Goal: Task Accomplishment & Management: Use online tool/utility

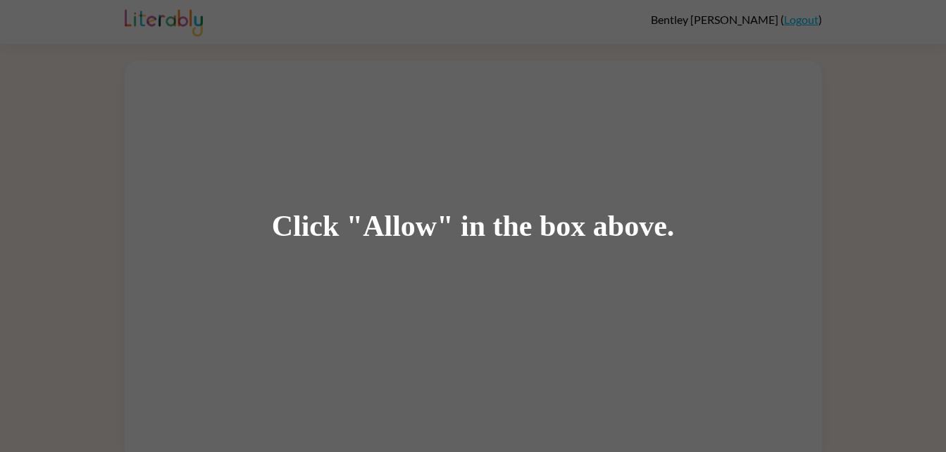
click at [689, 365] on div "Click "Allow" in the box above." at bounding box center [473, 226] width 946 height 452
click at [606, 300] on div "Click "Allow" in the box above." at bounding box center [473, 226] width 946 height 452
click at [272, 11] on div "Click "Allow" in the box above." at bounding box center [473, 226] width 946 height 452
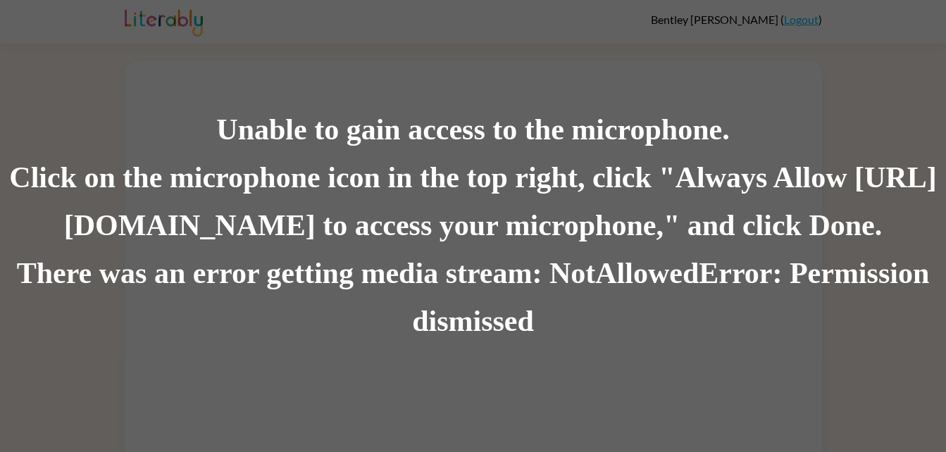
click at [254, 26] on div "Unable to gain access to the microphone. Click on the microphone icon in the to…" at bounding box center [473, 226] width 946 height 452
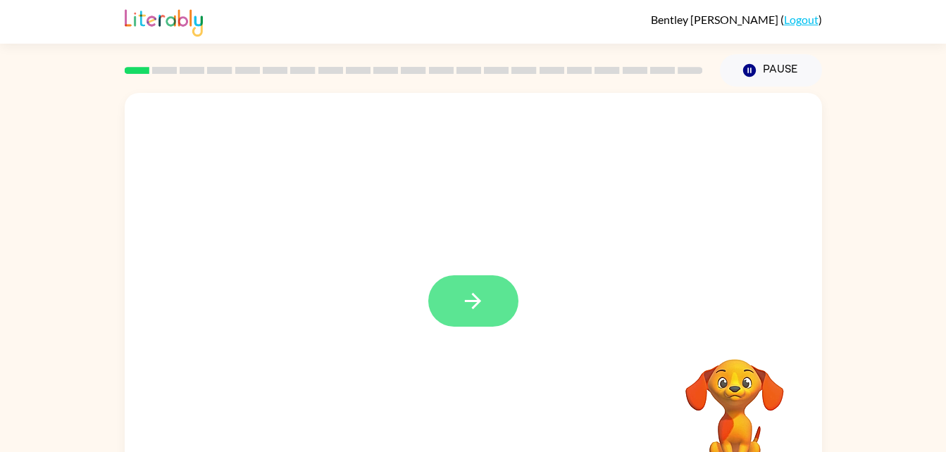
click at [474, 293] on icon "button" at bounding box center [473, 301] width 25 height 25
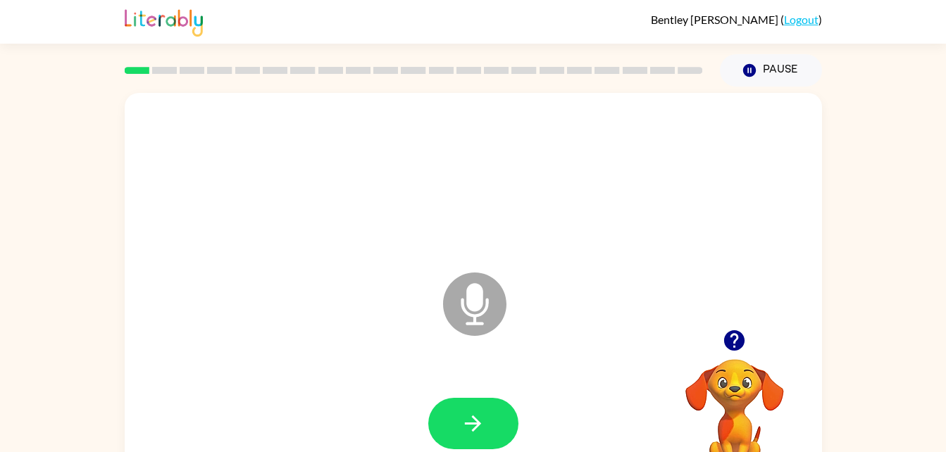
click at [514, 323] on icon "Microphone The Microphone is here when it is your turn to talk" at bounding box center [545, 322] width 211 height 106
click at [464, 319] on icon at bounding box center [474, 304] width 63 height 63
click at [471, 405] on button "button" at bounding box center [473, 423] width 90 height 51
click at [721, 335] on button "button" at bounding box center [734, 341] width 36 height 36
click at [726, 340] on video "Your browser must support playing .mp4 files to use Literably. Please try using…" at bounding box center [734, 407] width 141 height 141
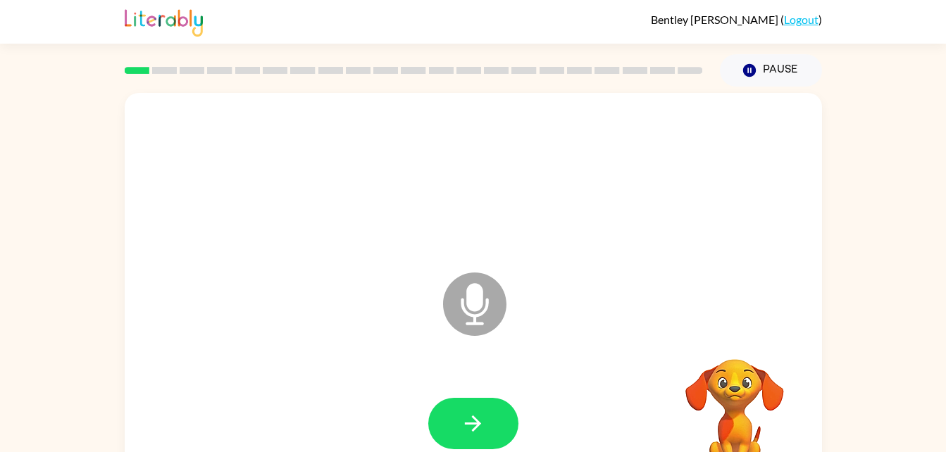
click at [495, 311] on icon at bounding box center [474, 304] width 63 height 63
click at [469, 321] on icon at bounding box center [474, 304] width 63 height 63
click at [478, 301] on icon "Microphone The Microphone is here when it is your turn to talk" at bounding box center [545, 322] width 211 height 106
click at [448, 304] on icon at bounding box center [474, 304] width 63 height 63
click at [486, 305] on icon "Microphone The Microphone is here when it is your turn to talk" at bounding box center [545, 322] width 211 height 106
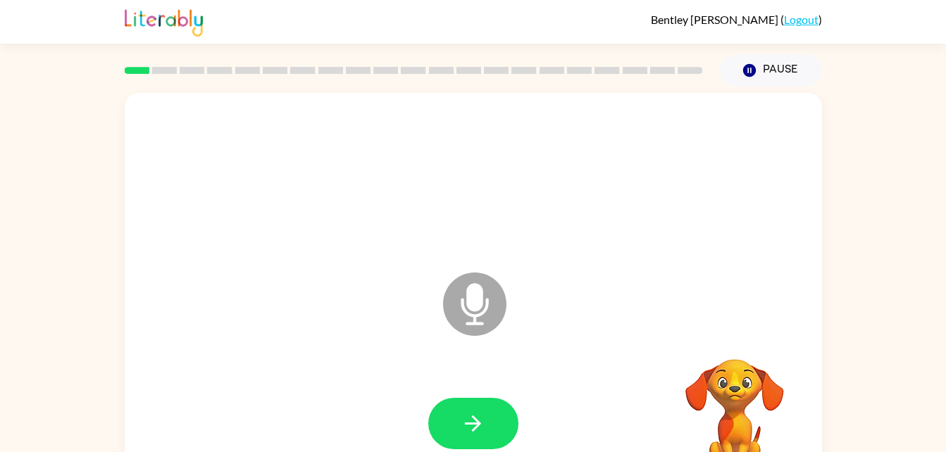
click at [442, 306] on icon "Microphone The Microphone is here when it is your turn to talk" at bounding box center [545, 322] width 211 height 106
click at [468, 304] on icon "Microphone The Microphone is here when it is your turn to talk" at bounding box center [545, 322] width 211 height 106
click at [471, 287] on icon "Microphone The Microphone is here when it is your turn to talk" at bounding box center [545, 322] width 211 height 106
click at [507, 313] on icon "Microphone The Microphone is here when it is your turn to talk" at bounding box center [545, 322] width 211 height 106
click at [506, 304] on icon at bounding box center [474, 304] width 63 height 63
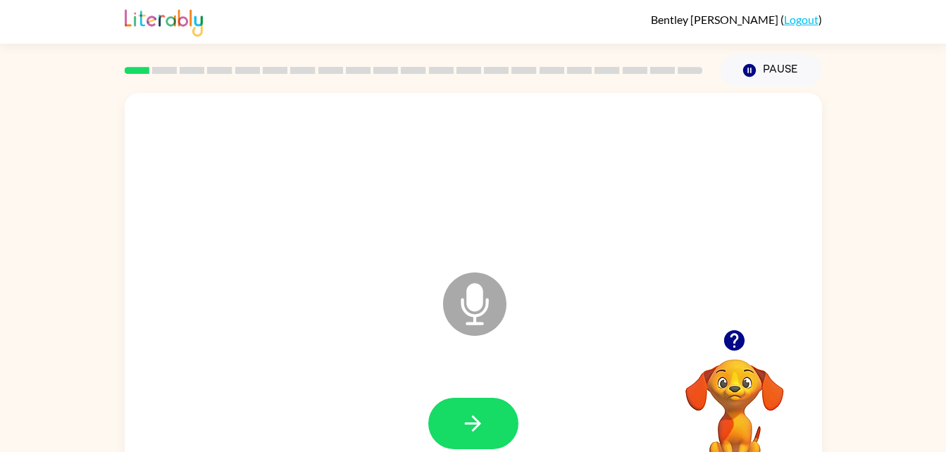
click at [488, 298] on icon at bounding box center [474, 304] width 63 height 63
click at [478, 292] on icon "Microphone The Microphone is here when it is your turn to talk" at bounding box center [545, 322] width 211 height 106
click at [476, 290] on icon "Microphone The Microphone is here when it is your turn to talk" at bounding box center [545, 322] width 211 height 106
click at [475, 289] on icon "Microphone The Microphone is here when it is your turn to talk" at bounding box center [545, 322] width 211 height 106
click at [478, 302] on icon "Microphone The Microphone is here when it is your turn to talk" at bounding box center [545, 322] width 211 height 106
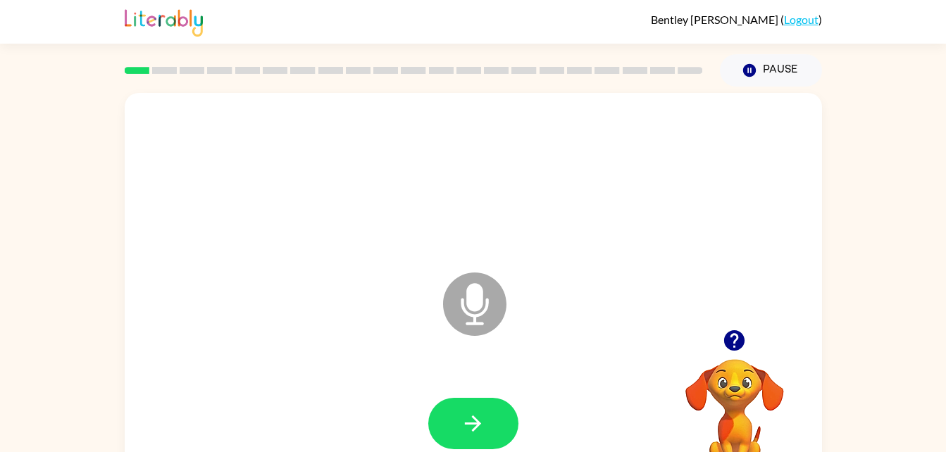
click at [475, 304] on icon "Microphone The Microphone is here when it is your turn to talk" at bounding box center [545, 322] width 211 height 106
click at [738, 58] on button "Pause Pause" at bounding box center [771, 70] width 102 height 32
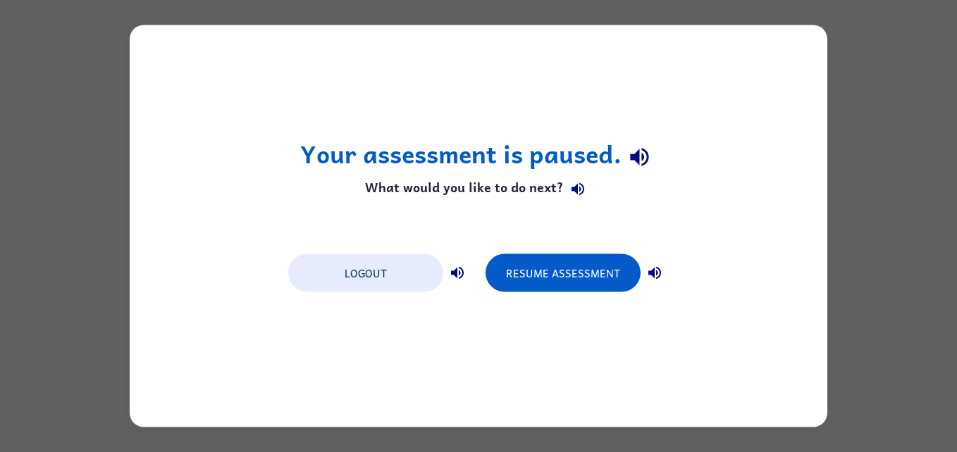
click at [755, 80] on div "Your assessment is paused. What would you like to do next? Logout Resume Assess…" at bounding box center [478, 226] width 697 height 402
click at [395, 279] on button "Logout" at bounding box center [365, 273] width 155 height 38
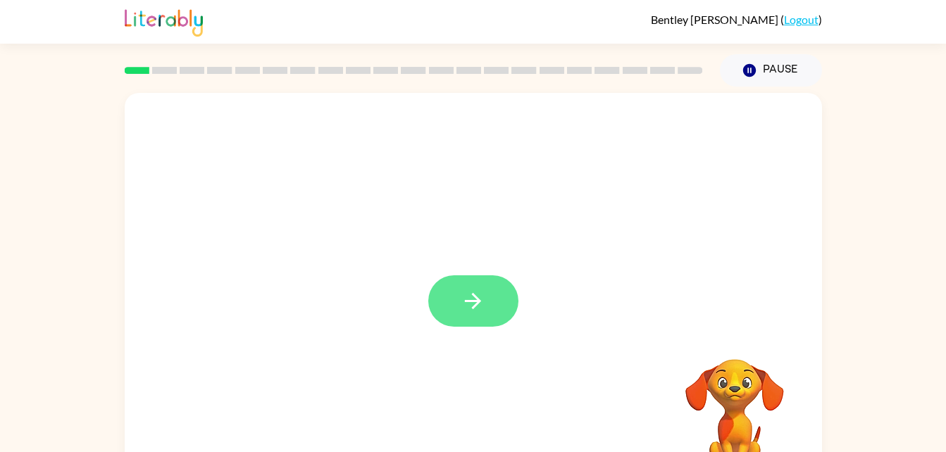
click at [477, 300] on icon "button" at bounding box center [473, 301] width 25 height 25
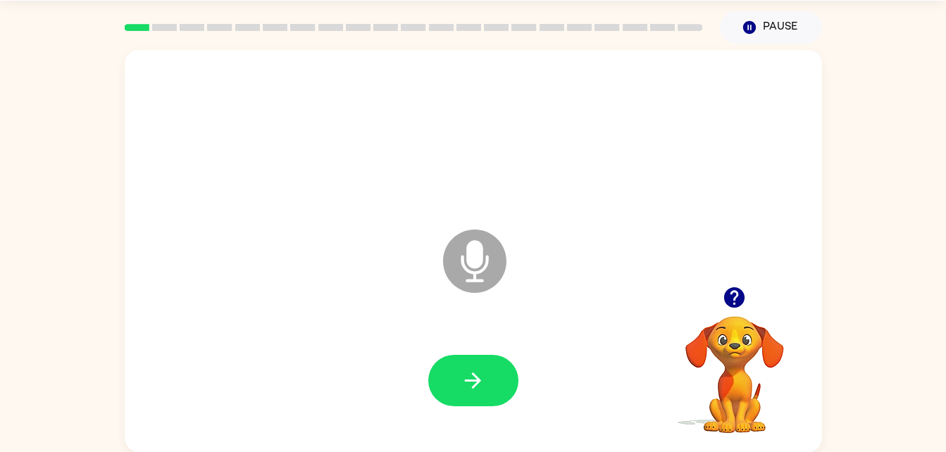
click at [718, 337] on video "Your browser must support playing .mp4 files to use Literably. Please try using…" at bounding box center [734, 364] width 141 height 141
click at [737, 299] on icon "button" at bounding box center [734, 297] width 20 height 20
click at [489, 390] on button "button" at bounding box center [473, 380] width 90 height 51
click at [464, 391] on icon "button" at bounding box center [473, 380] width 25 height 25
click at [477, 368] on icon "button" at bounding box center [473, 380] width 25 height 25
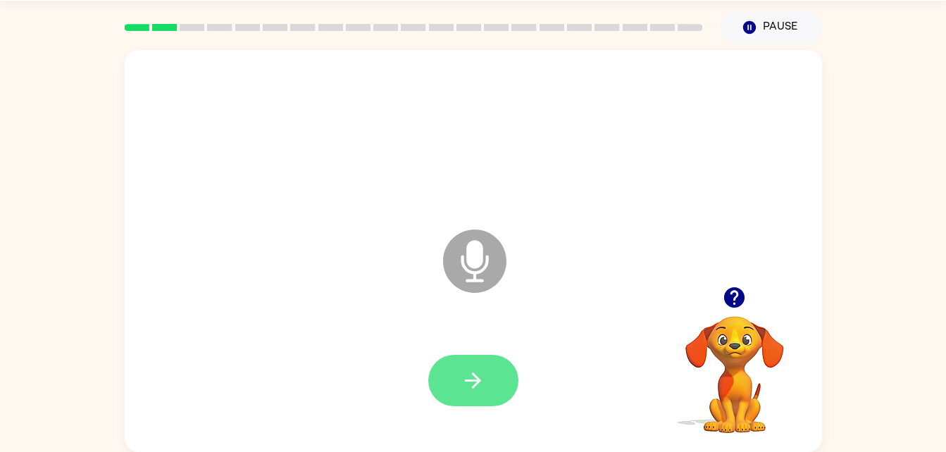
click at [503, 382] on button "button" at bounding box center [473, 380] width 90 height 51
click at [474, 382] on icon "button" at bounding box center [473, 380] width 25 height 25
click at [480, 397] on button "button" at bounding box center [473, 380] width 90 height 51
click at [490, 386] on button "button" at bounding box center [473, 380] width 90 height 51
click at [479, 370] on icon "button" at bounding box center [473, 380] width 25 height 25
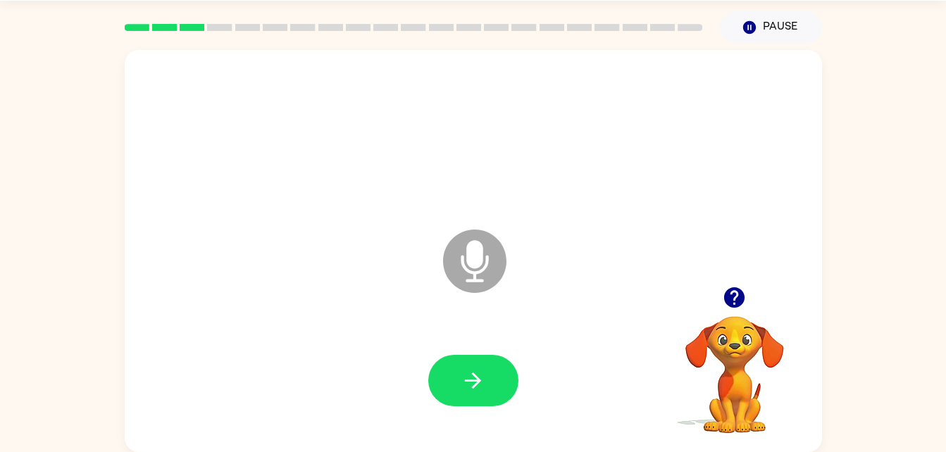
click at [490, 252] on icon at bounding box center [474, 261] width 63 height 63
click at [470, 395] on button "button" at bounding box center [473, 380] width 90 height 51
click at [483, 398] on button "button" at bounding box center [473, 380] width 90 height 51
click at [511, 381] on button "button" at bounding box center [473, 380] width 90 height 51
click at [478, 380] on icon "button" at bounding box center [473, 381] width 16 height 16
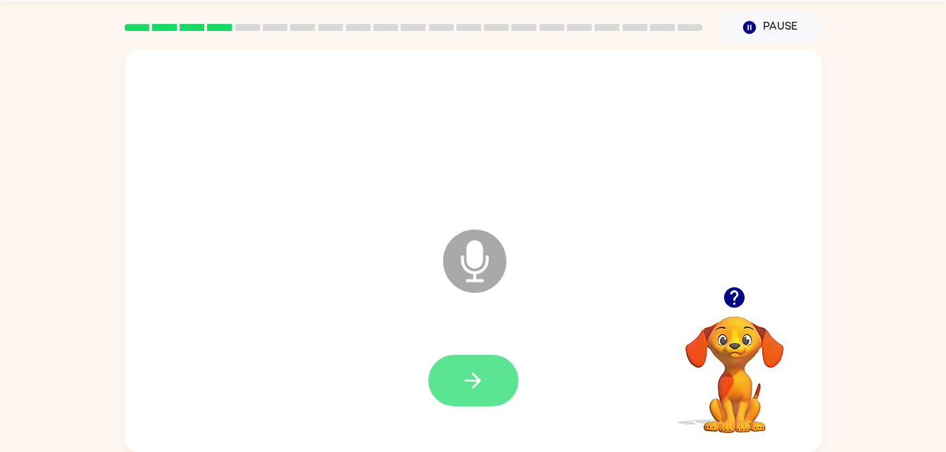
click at [492, 385] on button "button" at bounding box center [473, 380] width 90 height 51
click at [478, 394] on button "button" at bounding box center [473, 380] width 90 height 51
click at [510, 380] on button "button" at bounding box center [473, 380] width 90 height 51
click at [495, 380] on button "button" at bounding box center [473, 380] width 90 height 51
click at [490, 387] on button "button" at bounding box center [473, 380] width 90 height 51
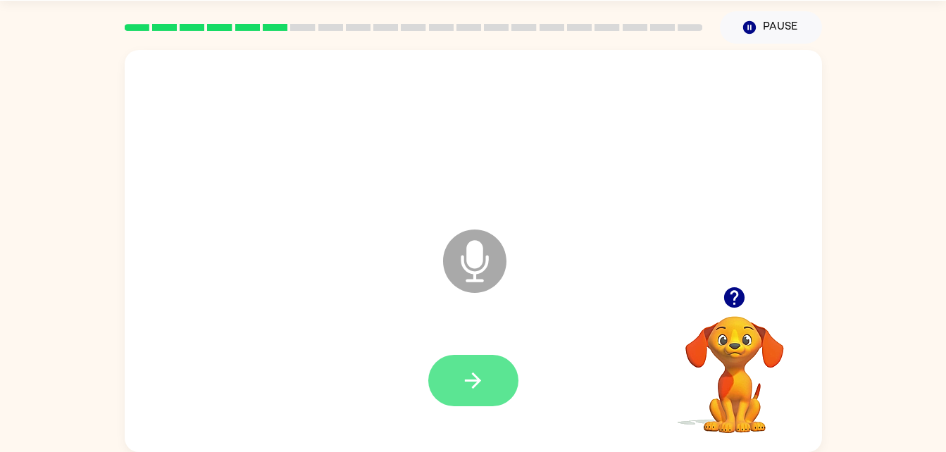
click at [492, 397] on button "button" at bounding box center [473, 380] width 90 height 51
click at [503, 403] on button "button" at bounding box center [473, 380] width 90 height 51
click at [463, 380] on icon "button" at bounding box center [473, 380] width 25 height 25
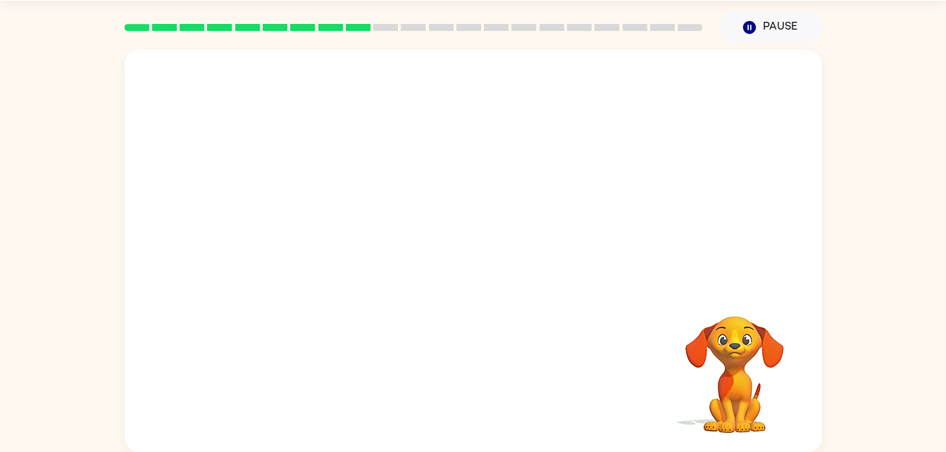
scroll to position [0, 0]
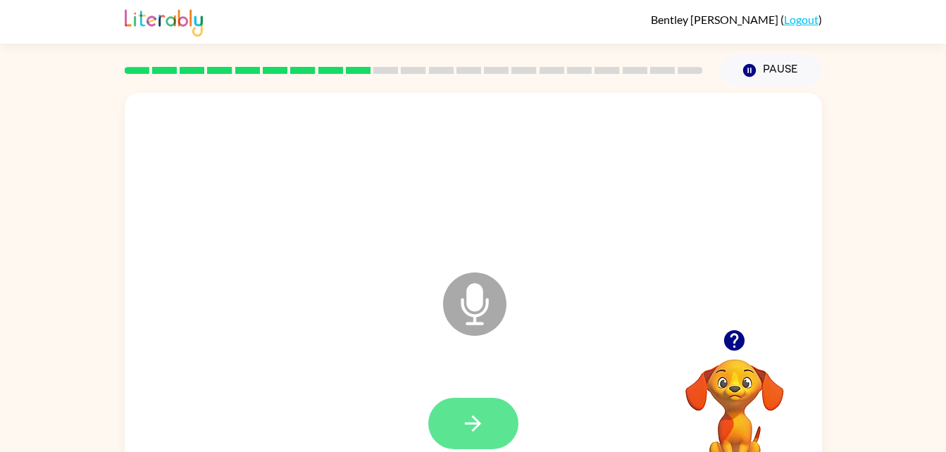
click at [452, 406] on button "button" at bounding box center [473, 423] width 90 height 51
click at [480, 415] on icon "button" at bounding box center [473, 423] width 25 height 25
click at [464, 433] on icon "button" at bounding box center [473, 423] width 25 height 25
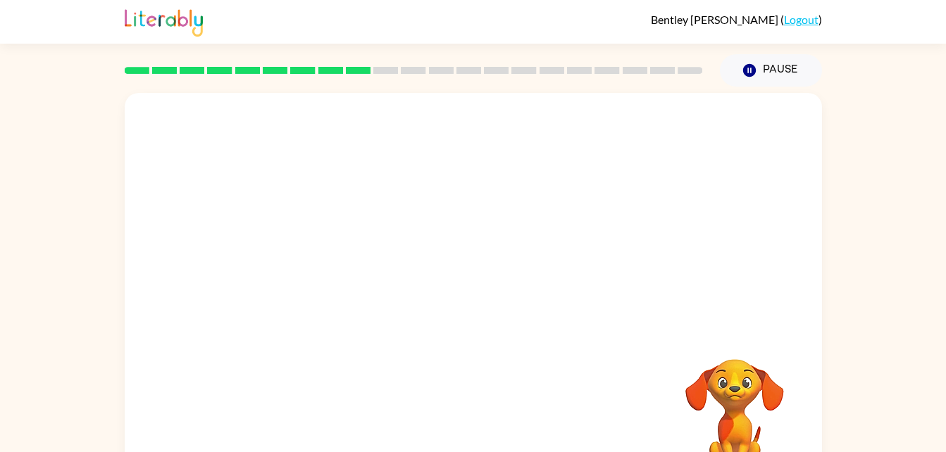
scroll to position [43, 0]
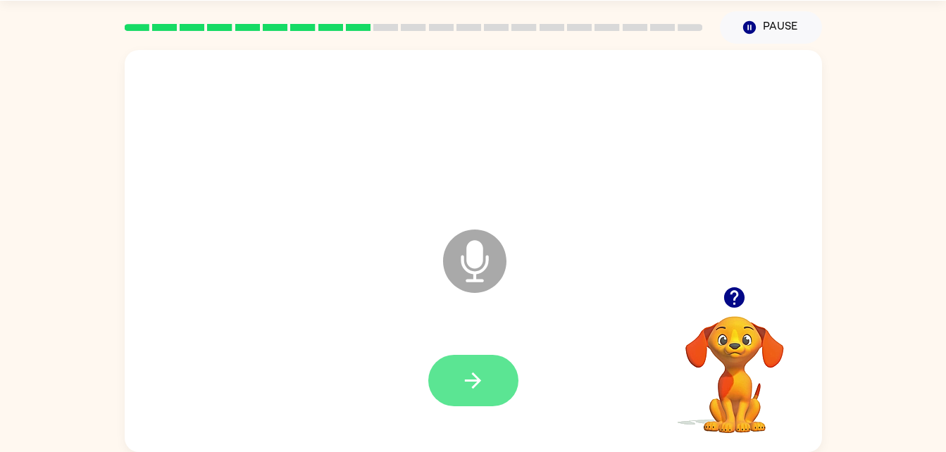
click at [488, 364] on button "button" at bounding box center [473, 380] width 90 height 51
click at [499, 373] on button "button" at bounding box center [473, 380] width 90 height 51
click at [478, 368] on icon "button" at bounding box center [473, 380] width 25 height 25
click at [497, 383] on button "button" at bounding box center [473, 380] width 90 height 51
click at [468, 359] on button "button" at bounding box center [473, 380] width 90 height 51
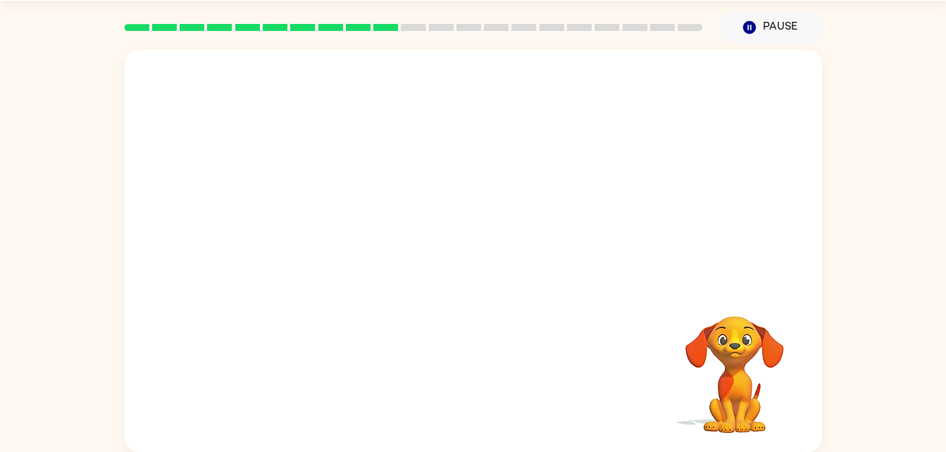
click at [891, 396] on div "Your browser must support playing .mp4 files to use Literably. Please try using…" at bounding box center [473, 248] width 946 height 409
drag, startPoint x: 468, startPoint y: 359, endPoint x: 914, endPoint y: 435, distance: 453.2
click at [914, 435] on div "Your browser must support playing .mp4 files to use Literably. Please try using…" at bounding box center [473, 248] width 946 height 409
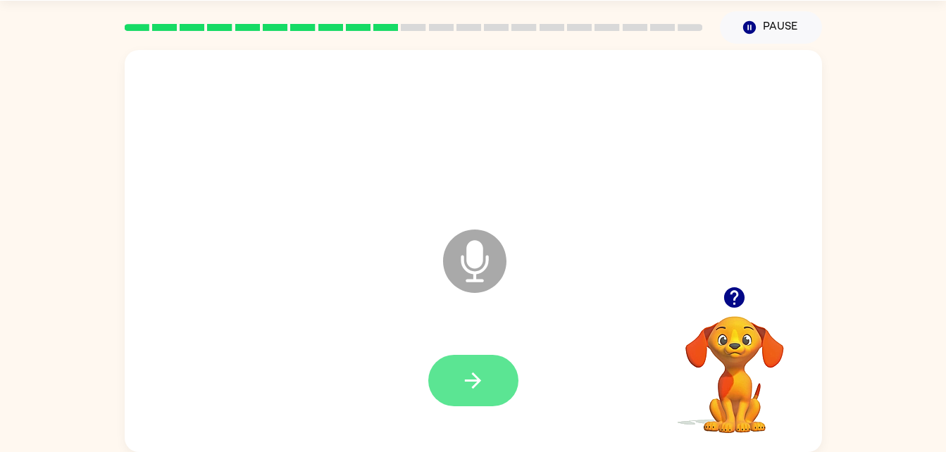
click at [504, 380] on button "button" at bounding box center [473, 380] width 90 height 51
click at [490, 374] on button "button" at bounding box center [473, 380] width 90 height 51
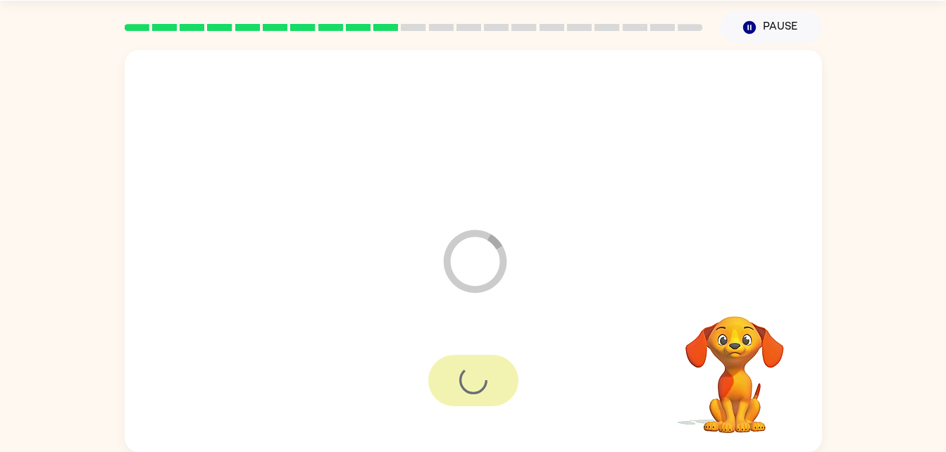
scroll to position [0, 0]
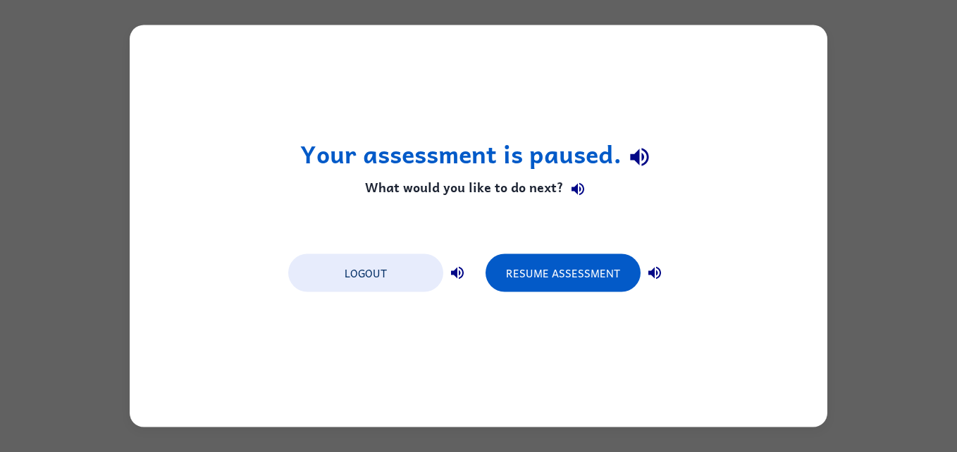
click at [876, 297] on div "Your assessment is paused. What would you like to do next? Logout Resume Assess…" at bounding box center [478, 226] width 957 height 452
click at [898, 275] on div "Your assessment is paused. What would you like to do next? Logout Resume Assess…" at bounding box center [478, 226] width 957 height 452
click at [602, 6] on div "Your assessment is paused. What would you like to do next? Logout Resume Assess…" at bounding box center [478, 226] width 957 height 452
click at [590, 8] on div "Your assessment is paused. What would you like to do next? Logout Resume Assess…" at bounding box center [478, 226] width 957 height 452
click at [596, 38] on div "Your assessment is paused. What would you like to do next? Logout Resume Assess…" at bounding box center [478, 226] width 697 height 402
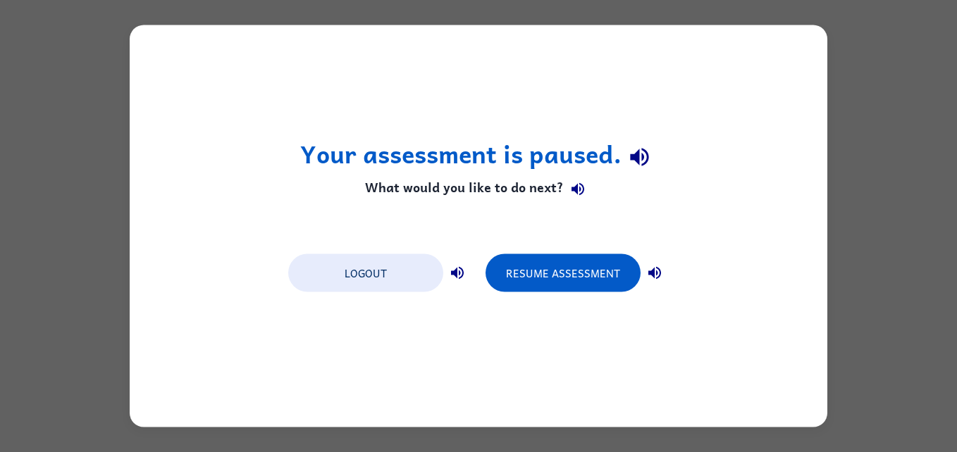
click at [865, 261] on div "Your assessment is paused. What would you like to do next? Logout Resume Assess…" at bounding box center [478, 226] width 957 height 452
click at [545, 280] on button "Resume Assessment" at bounding box center [562, 273] width 155 height 38
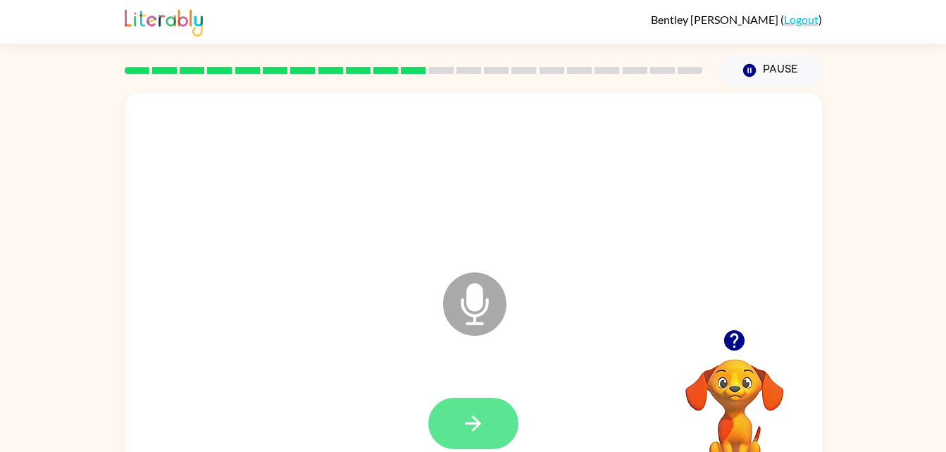
click at [478, 407] on button "button" at bounding box center [473, 423] width 90 height 51
click at [468, 418] on icon "button" at bounding box center [473, 423] width 25 height 25
click at [461, 442] on button "button" at bounding box center [473, 423] width 90 height 51
click at [473, 411] on icon "button" at bounding box center [473, 423] width 25 height 25
click at [486, 413] on button "button" at bounding box center [473, 423] width 90 height 51
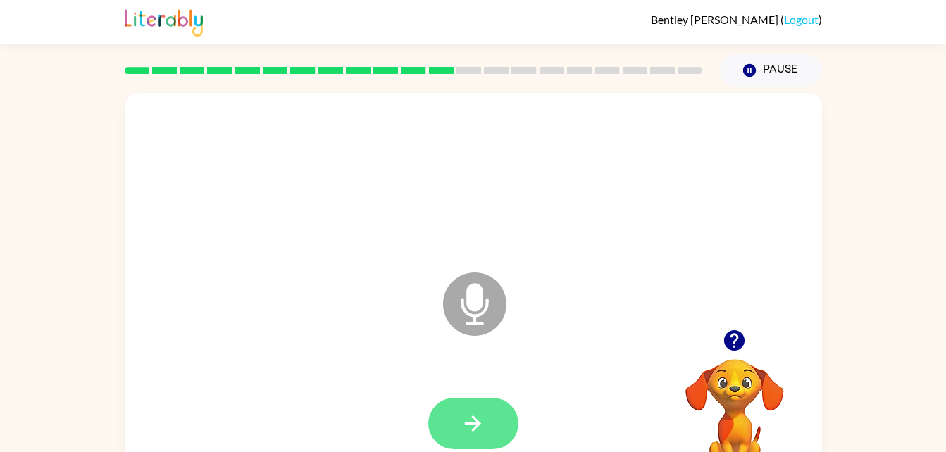
click at [486, 426] on button "button" at bounding box center [473, 423] width 90 height 51
click at [476, 409] on button "button" at bounding box center [473, 423] width 90 height 51
click at [465, 423] on icon "button" at bounding box center [473, 424] width 16 height 16
click at [493, 406] on button "button" at bounding box center [473, 423] width 90 height 51
click at [493, 430] on button "button" at bounding box center [473, 423] width 90 height 51
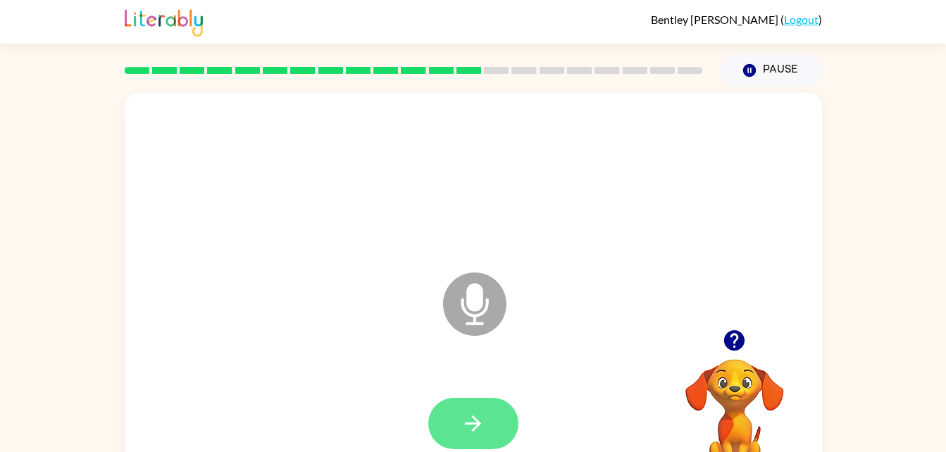
click at [482, 421] on icon "button" at bounding box center [473, 423] width 25 height 25
click at [449, 421] on button "button" at bounding box center [473, 423] width 90 height 51
click at [499, 399] on button "button" at bounding box center [473, 423] width 90 height 51
click at [492, 433] on button "button" at bounding box center [473, 423] width 90 height 51
click at [477, 416] on icon "button" at bounding box center [473, 423] width 25 height 25
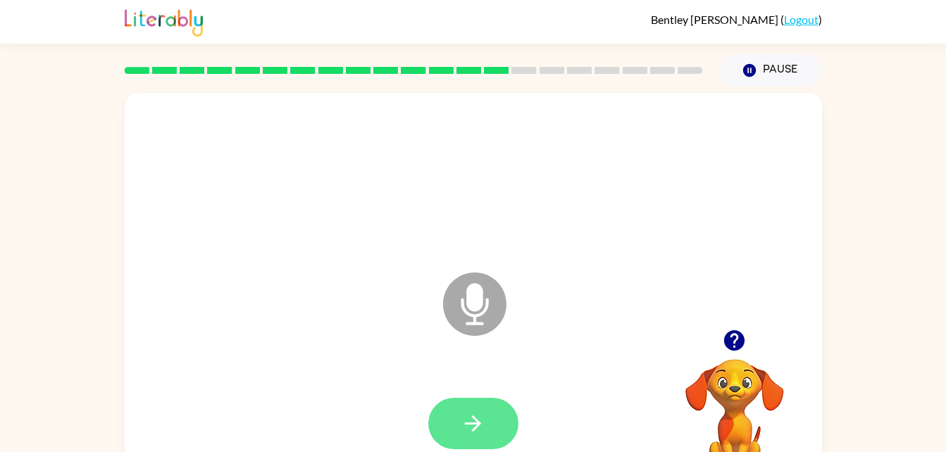
click at [499, 416] on button "button" at bounding box center [473, 423] width 90 height 51
click at [470, 434] on icon "button" at bounding box center [473, 423] width 25 height 25
click at [510, 447] on div at bounding box center [473, 423] width 90 height 51
click at [464, 427] on icon "button" at bounding box center [473, 423] width 25 height 25
click at [468, 400] on button "button" at bounding box center [473, 423] width 90 height 51
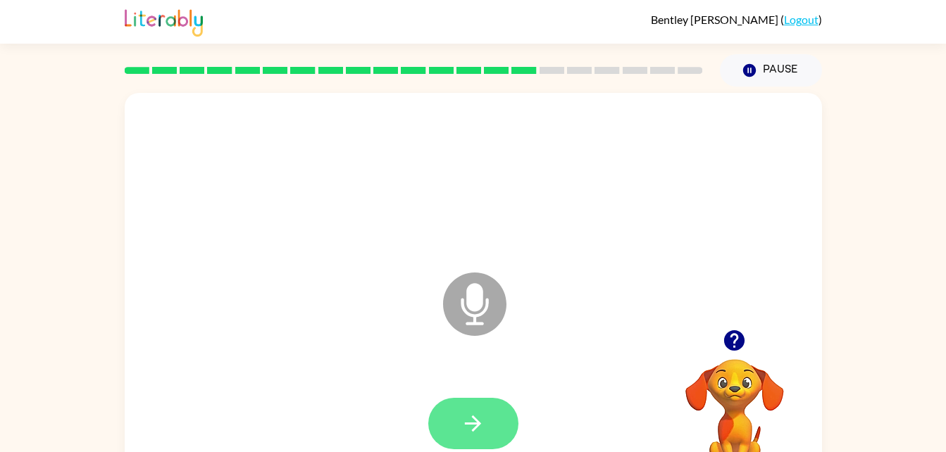
click at [471, 421] on icon "button" at bounding box center [473, 423] width 25 height 25
click at [473, 418] on icon "button" at bounding box center [473, 424] width 16 height 16
click at [484, 424] on icon "button" at bounding box center [473, 423] width 25 height 25
click at [478, 426] on icon "button" at bounding box center [473, 424] width 16 height 16
click at [497, 418] on button "button" at bounding box center [473, 423] width 90 height 51
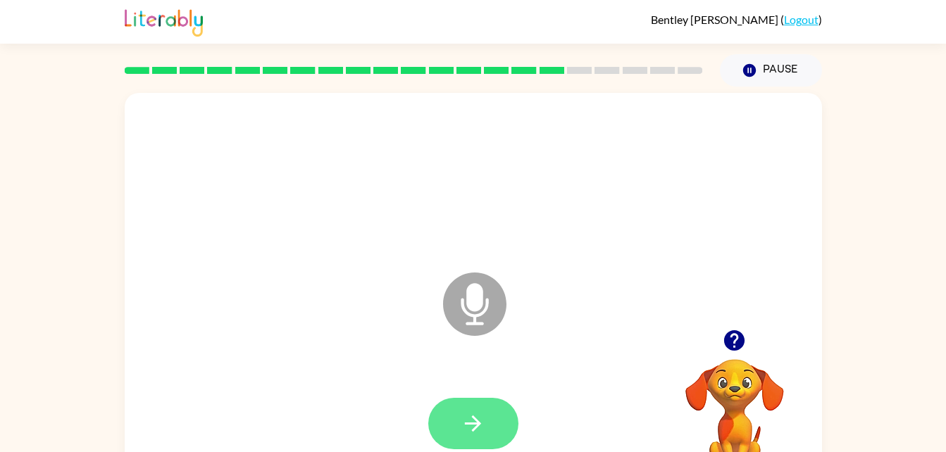
click at [476, 420] on icon "button" at bounding box center [473, 424] width 16 height 16
click at [495, 424] on button "button" at bounding box center [473, 423] width 90 height 51
click at [478, 399] on button "button" at bounding box center [473, 423] width 90 height 51
click at [495, 422] on button "button" at bounding box center [473, 423] width 90 height 51
click at [477, 410] on button "button" at bounding box center [473, 423] width 90 height 51
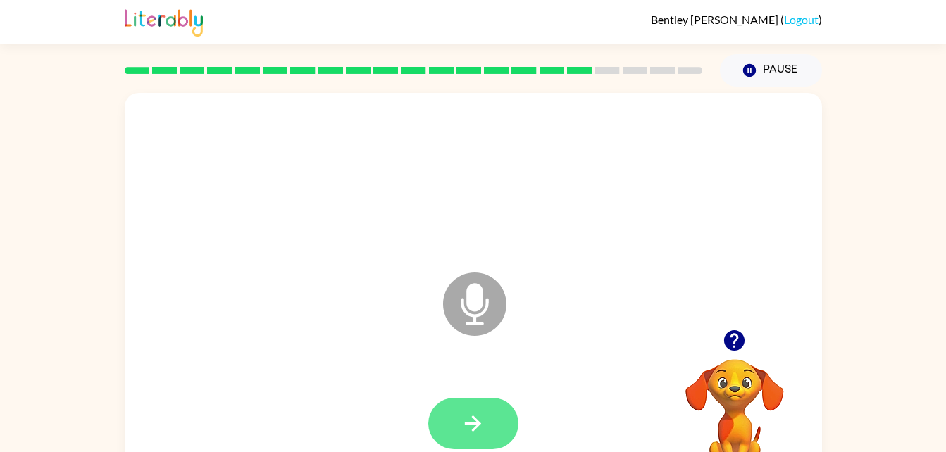
click at [508, 421] on button "button" at bounding box center [473, 423] width 90 height 51
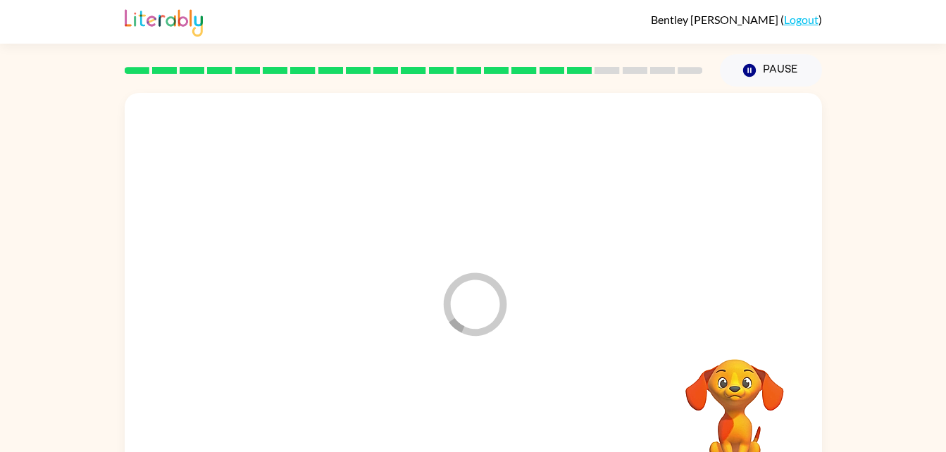
click at [502, 411] on div at bounding box center [473, 424] width 669 height 116
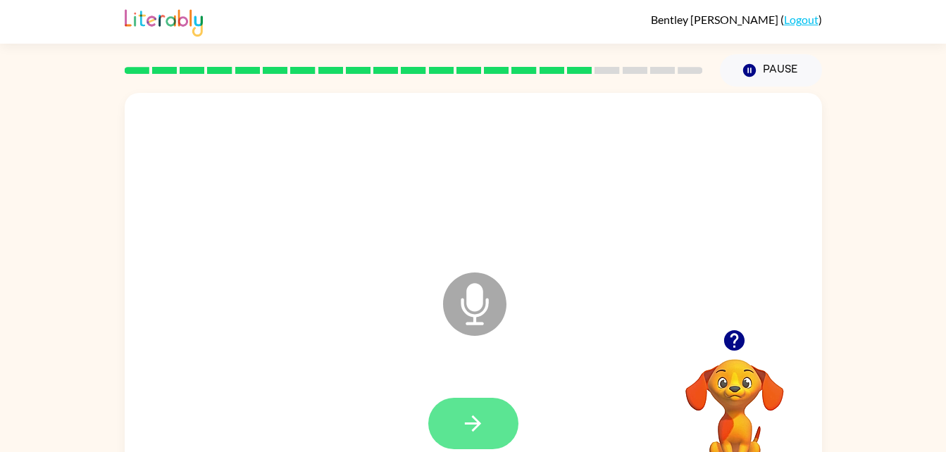
click at [473, 418] on icon "button" at bounding box center [473, 424] width 16 height 16
click at [487, 412] on button "button" at bounding box center [473, 423] width 90 height 51
click at [440, 423] on button "button" at bounding box center [473, 423] width 90 height 51
click at [454, 428] on button "button" at bounding box center [473, 423] width 90 height 51
click at [468, 444] on button "button" at bounding box center [473, 423] width 90 height 51
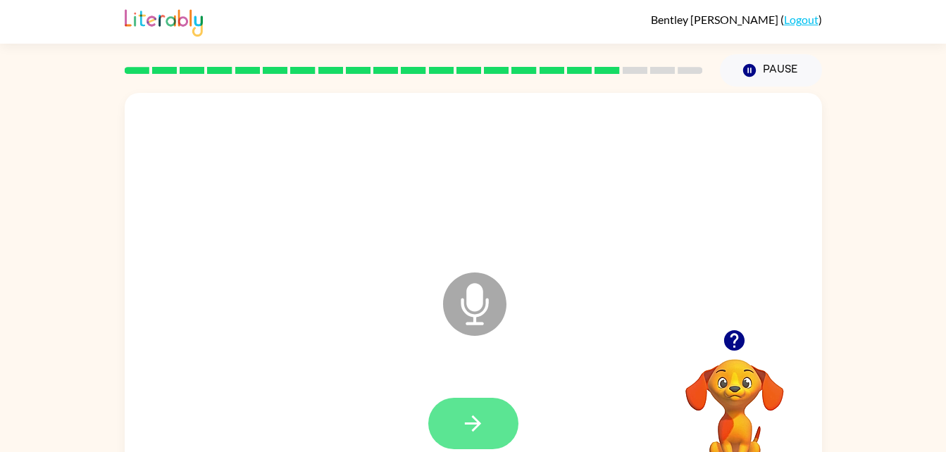
click at [473, 421] on icon "button" at bounding box center [473, 423] width 25 height 25
click at [464, 447] on button "button" at bounding box center [473, 423] width 90 height 51
click at [479, 421] on icon "button" at bounding box center [473, 423] width 25 height 25
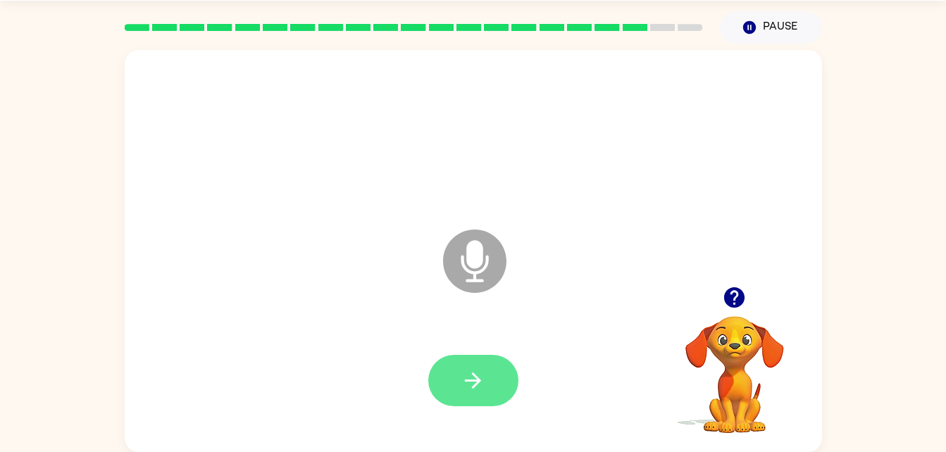
click at [488, 356] on button "button" at bounding box center [473, 380] width 90 height 51
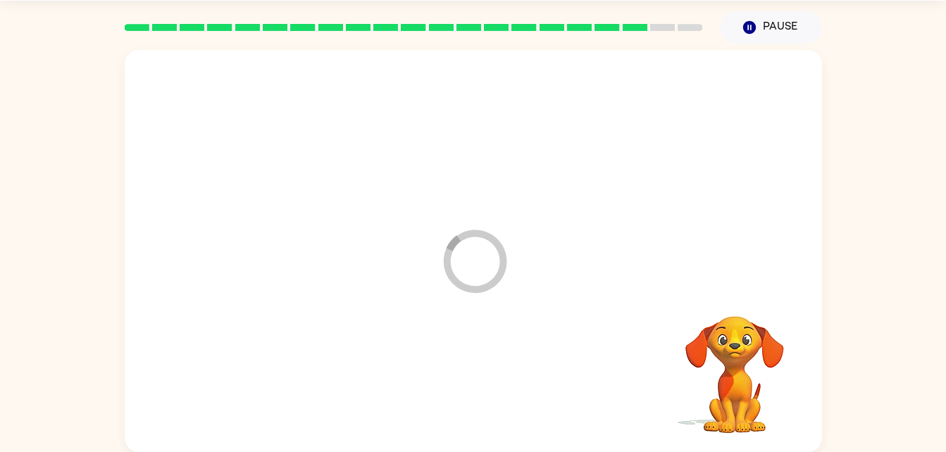
click at [449, 369] on div at bounding box center [473, 381] width 669 height 116
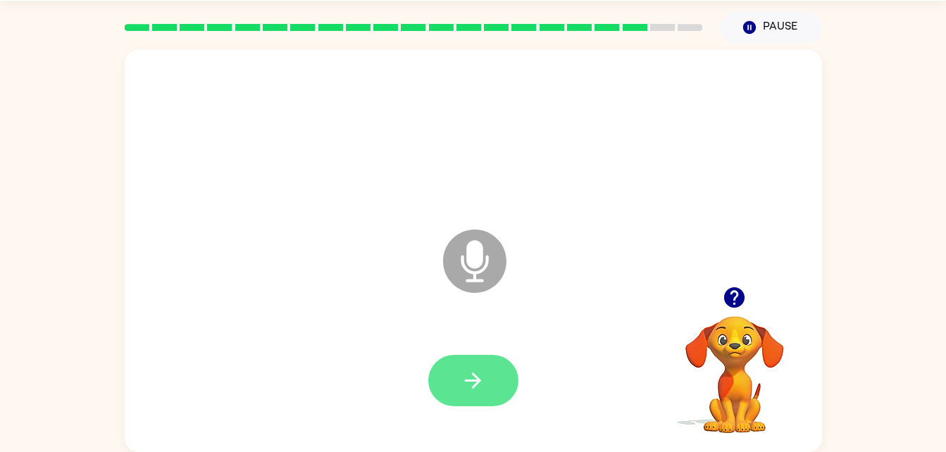
click at [502, 384] on button "button" at bounding box center [473, 380] width 90 height 51
click at [451, 390] on button "button" at bounding box center [473, 380] width 90 height 51
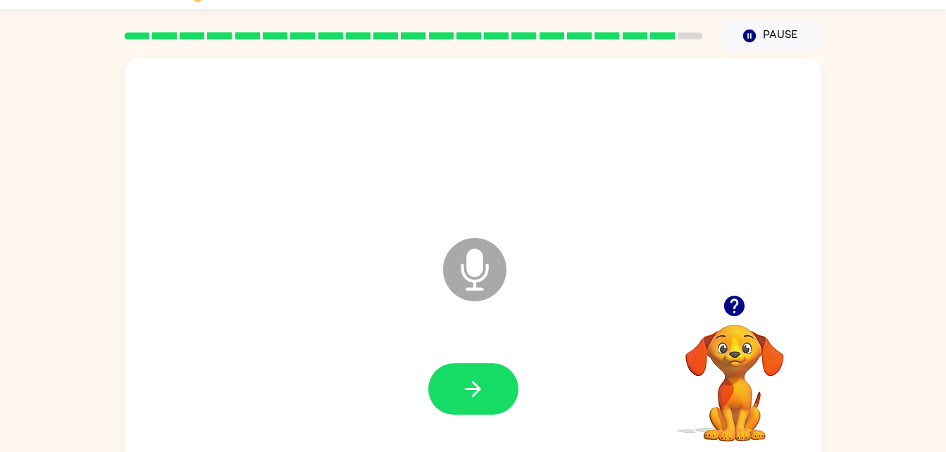
scroll to position [7, 0]
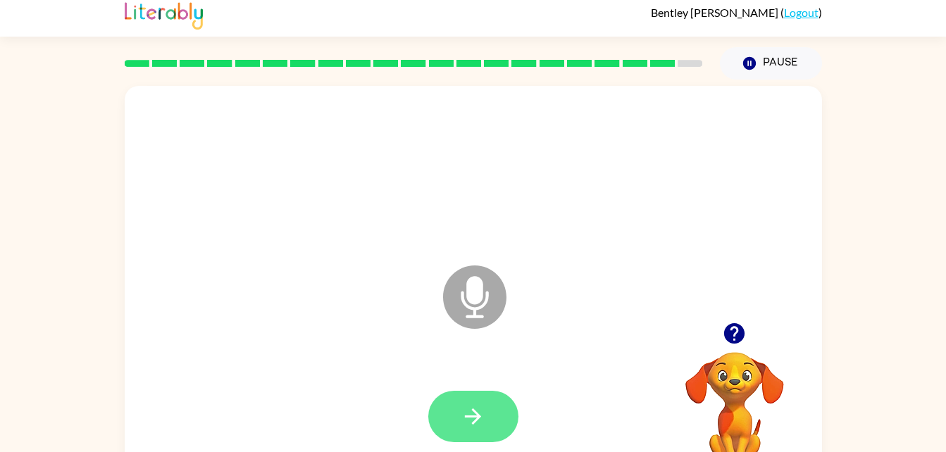
click at [466, 403] on button "button" at bounding box center [473, 416] width 90 height 51
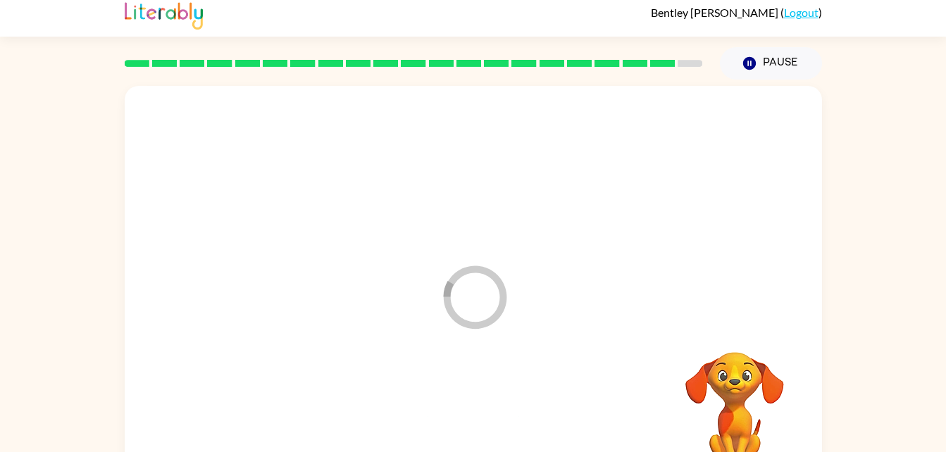
click at [476, 413] on div at bounding box center [473, 417] width 669 height 116
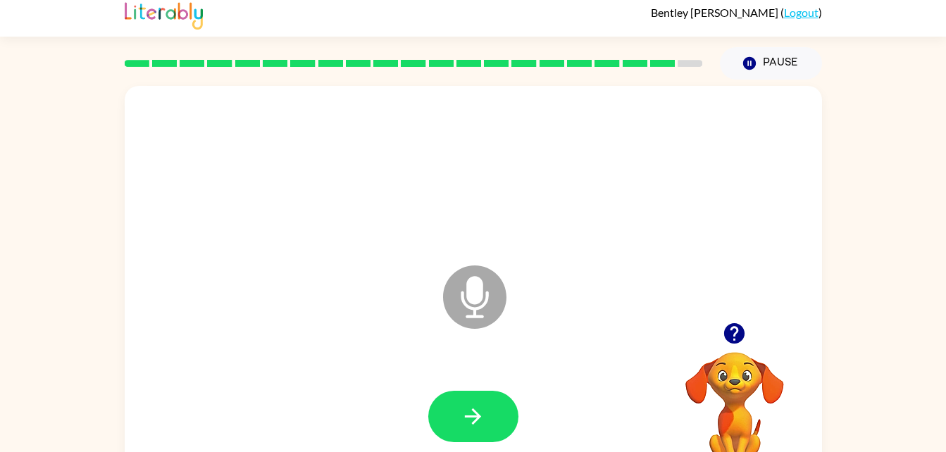
click at [721, 125] on div at bounding box center [473, 172] width 669 height 116
click at [457, 440] on button "button" at bounding box center [473, 416] width 90 height 51
click at [461, 430] on button "button" at bounding box center [473, 416] width 90 height 51
